Goal: Information Seeking & Learning: Learn about a topic

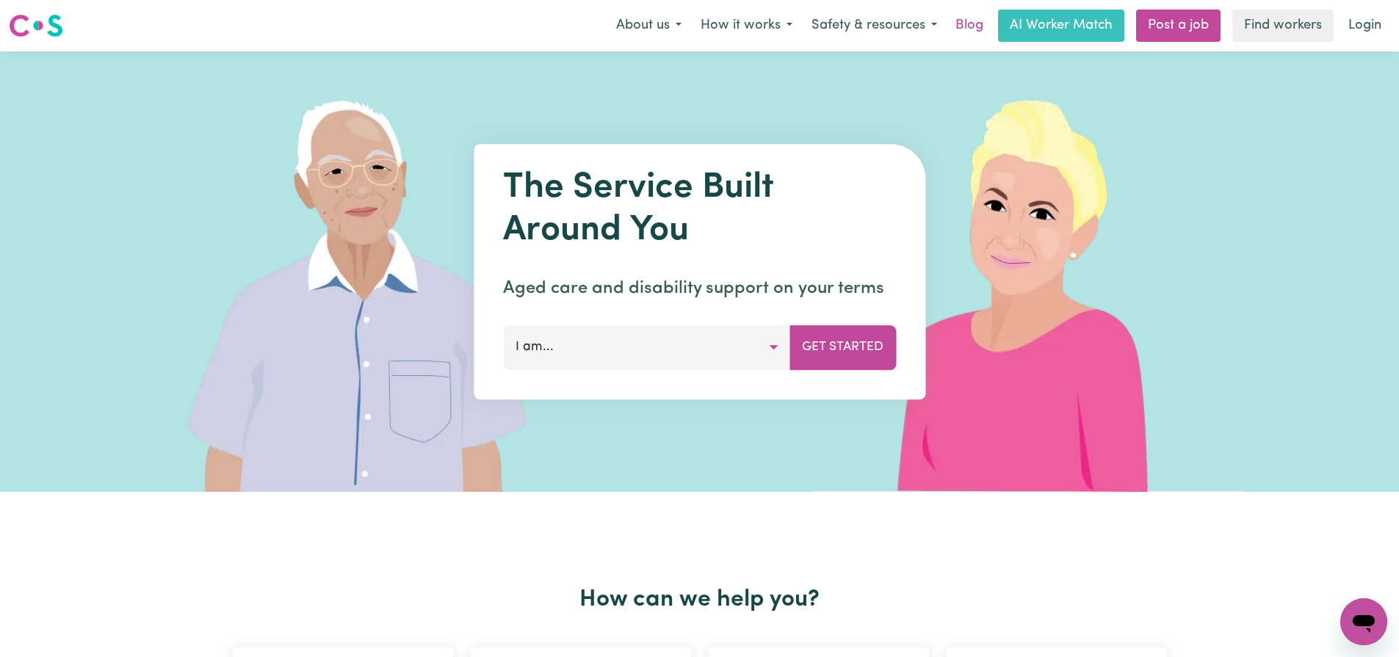
click at [967, 19] on link "Blog" at bounding box center [970, 26] width 46 height 32
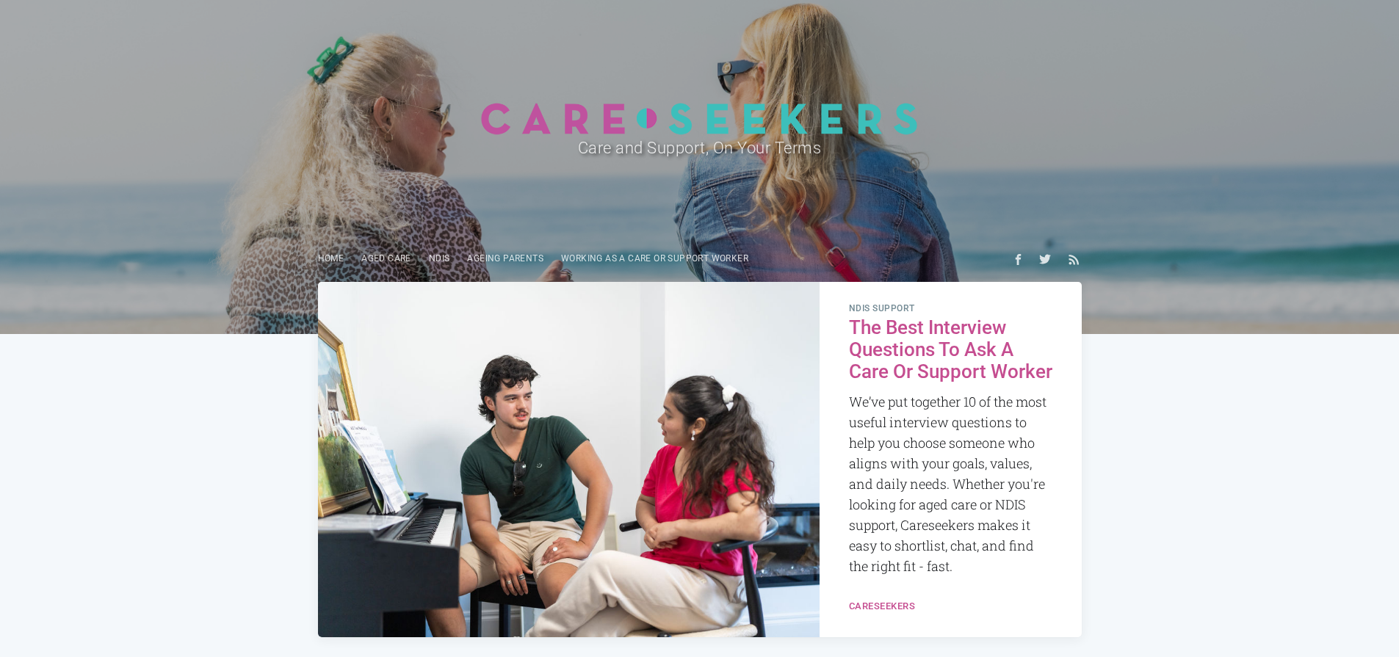
scroll to position [100, 0]
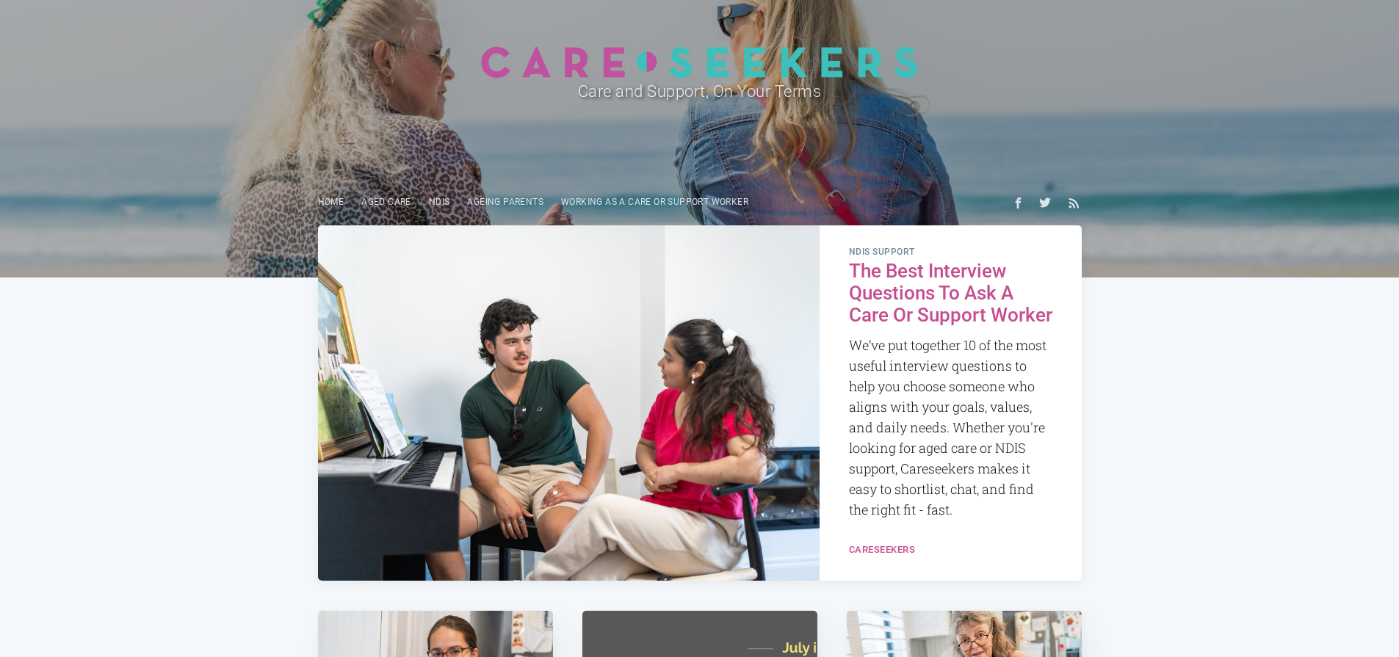
click at [927, 294] on h2 "The Best Interview Questions To Ask A Care Or Support Worker" at bounding box center [950, 294] width 203 height 66
